Goal: Transaction & Acquisition: Purchase product/service

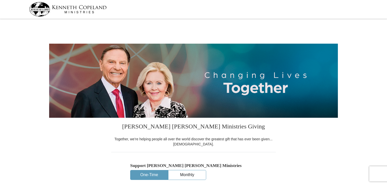
select select "FL"
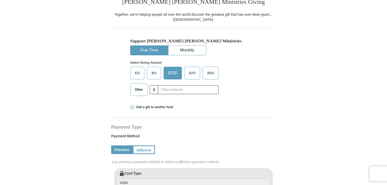
scroll to position [122, 0]
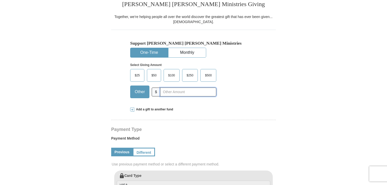
click at [164, 91] on input "text" at bounding box center [188, 91] width 56 height 9
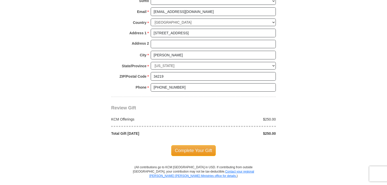
scroll to position [388, 0]
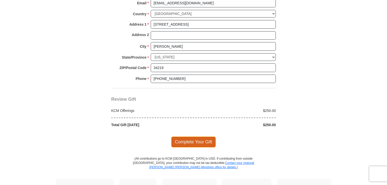
type input "250"
click at [204, 139] on span "Complete Your Gift" at bounding box center [193, 141] width 45 height 11
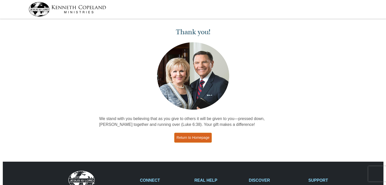
drag, startPoint x: 0, startPoint y: 0, endPoint x: 204, endPoint y: 139, distance: 246.7
click at [204, 139] on link "Return to Homepage" at bounding box center [193, 138] width 38 height 10
